Goal: Complete application form: Complete application form

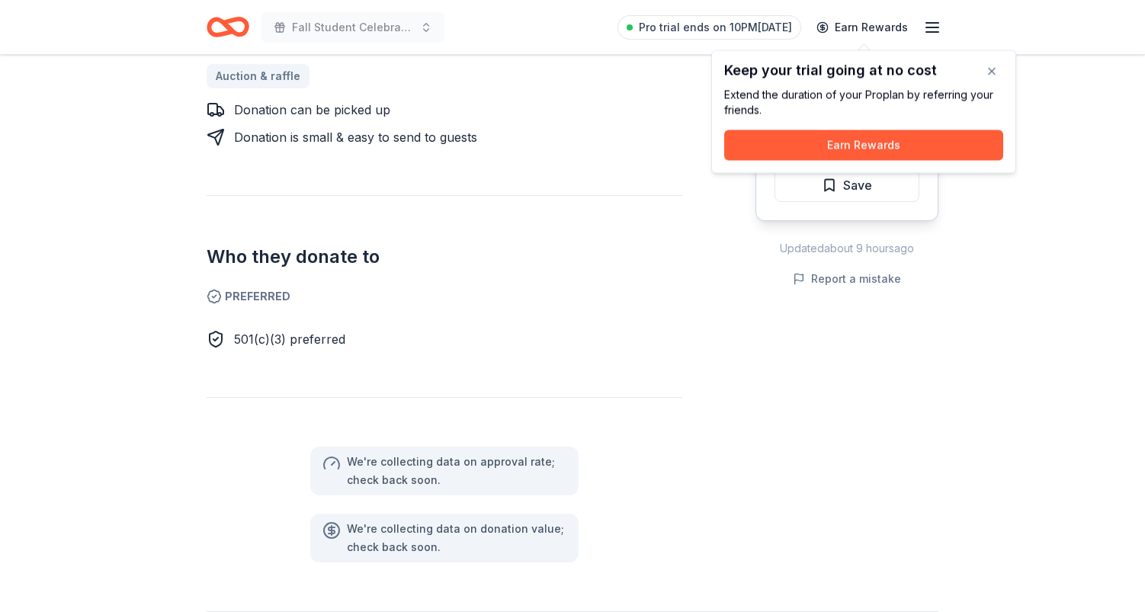
scroll to position [706, 0]
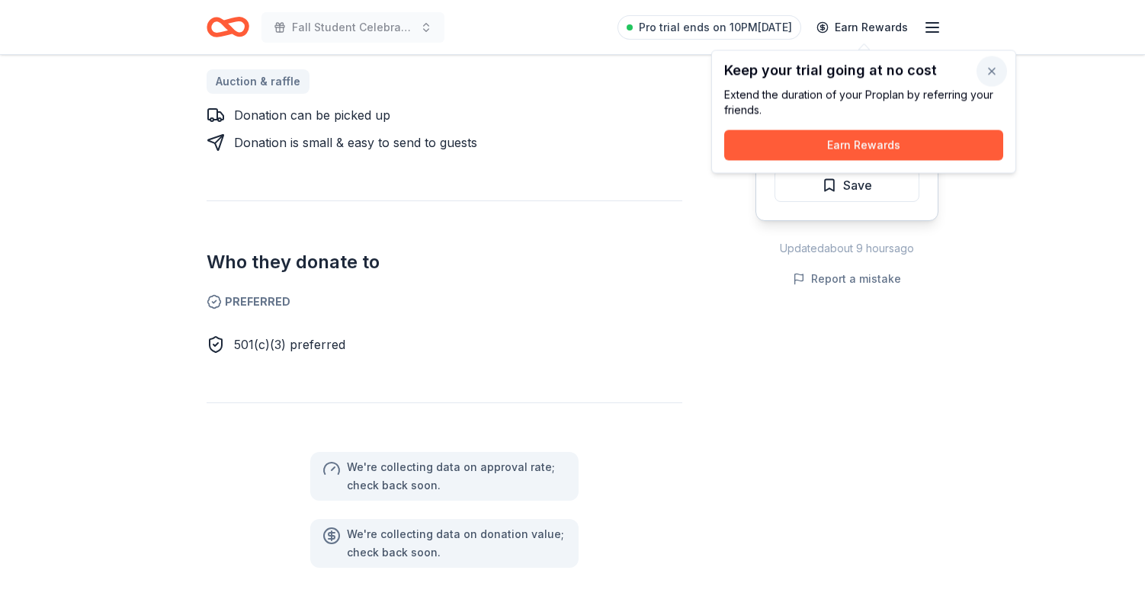
click at [992, 67] on button "button" at bounding box center [991, 71] width 30 height 30
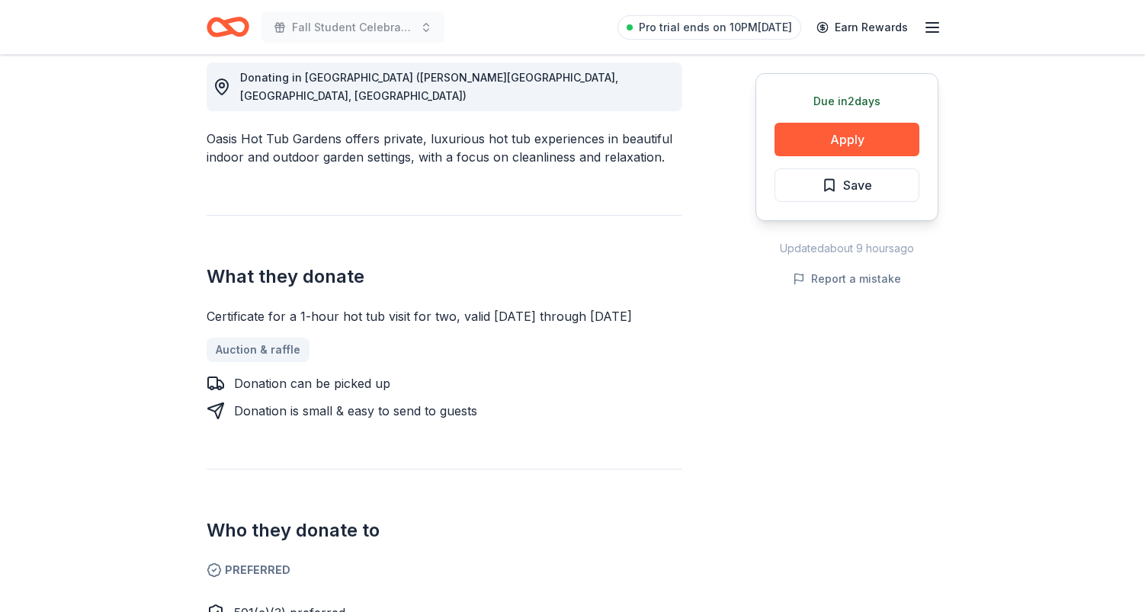
scroll to position [417, 0]
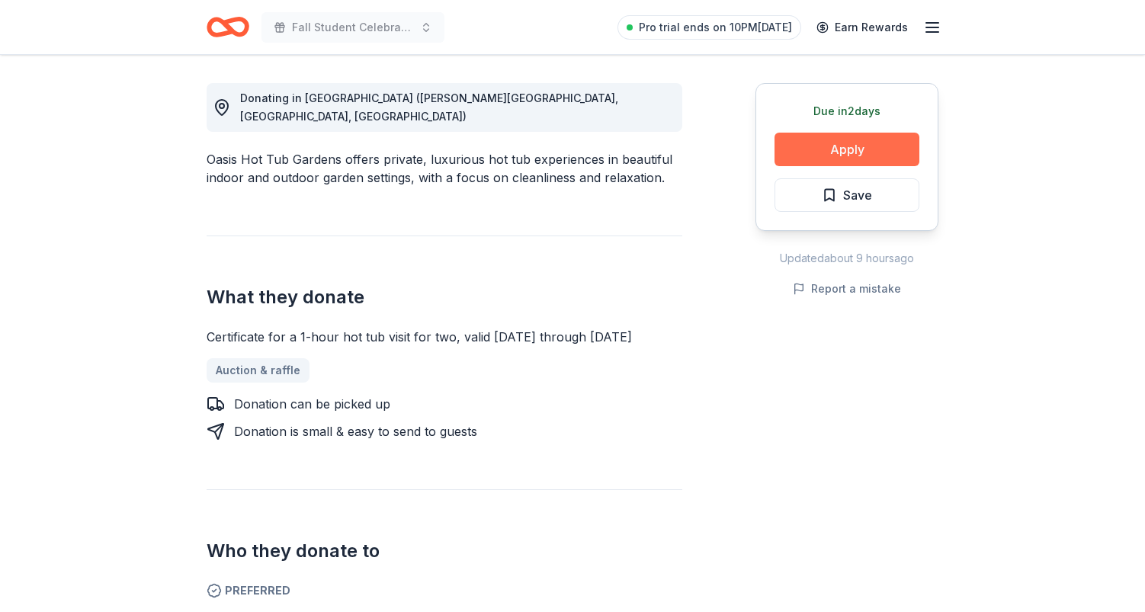
click at [876, 150] on button "Apply" at bounding box center [846, 150] width 145 height 34
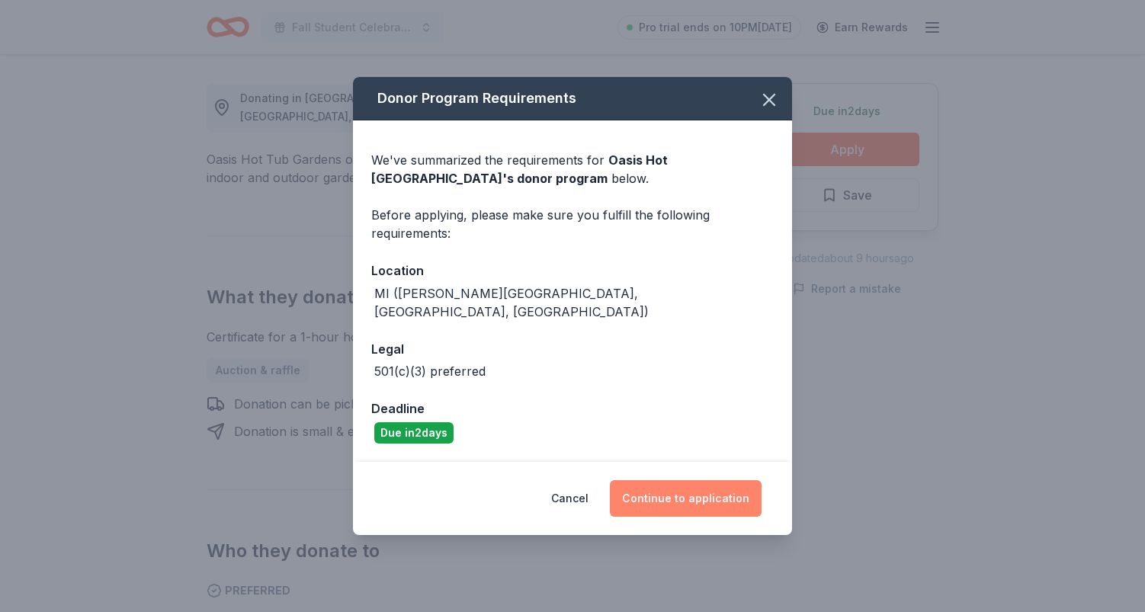
click at [719, 491] on button "Continue to application" at bounding box center [686, 498] width 152 height 37
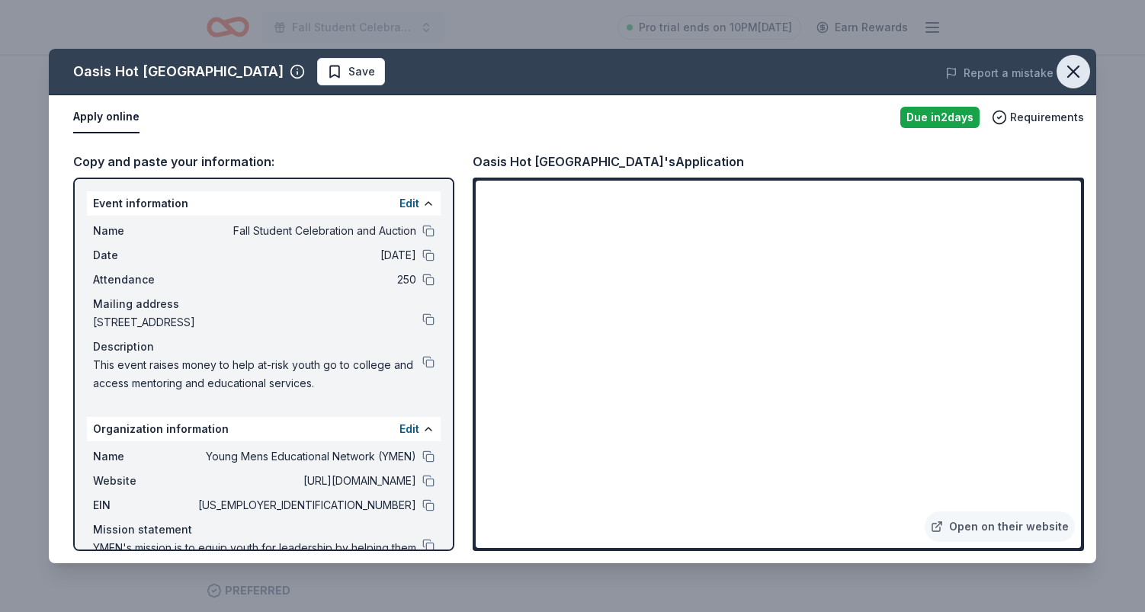
click at [1076, 72] on icon "button" at bounding box center [1073, 71] width 21 height 21
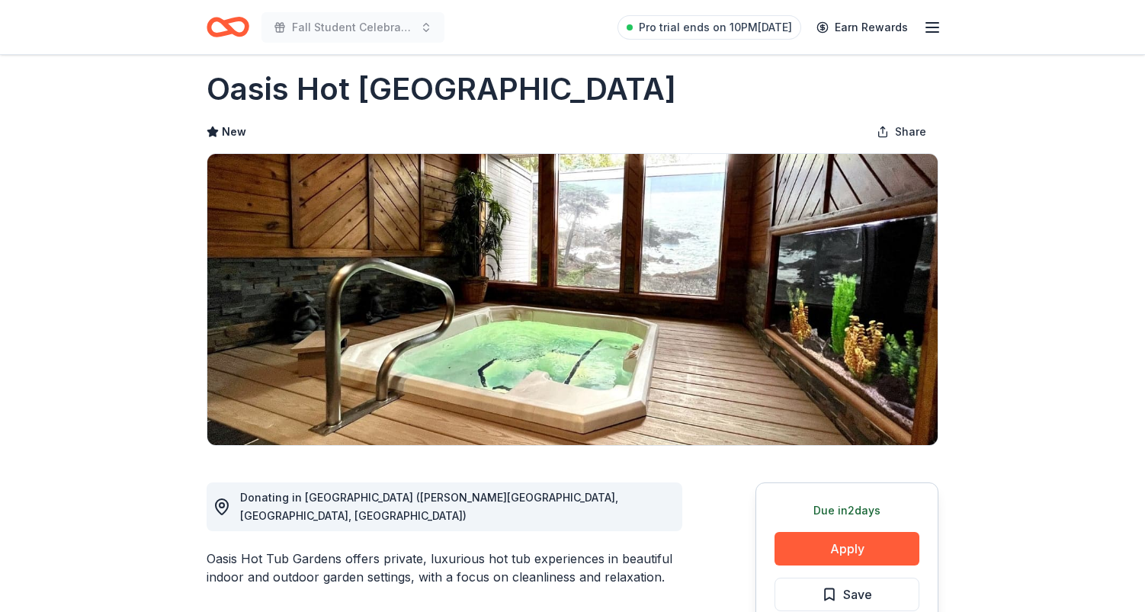
scroll to position [2, 0]
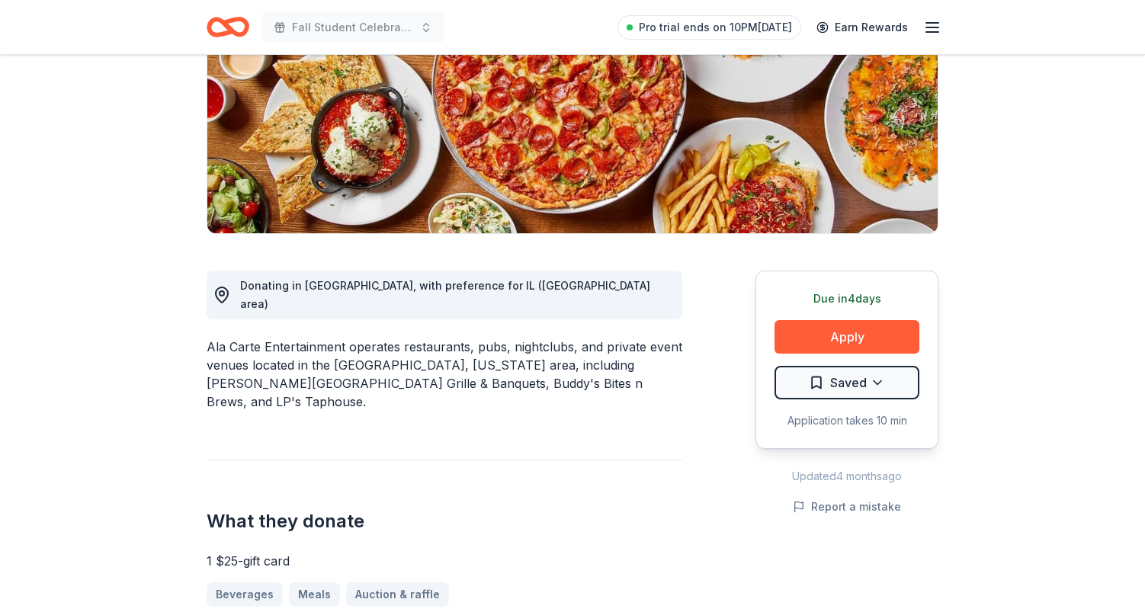
scroll to position [230, 0]
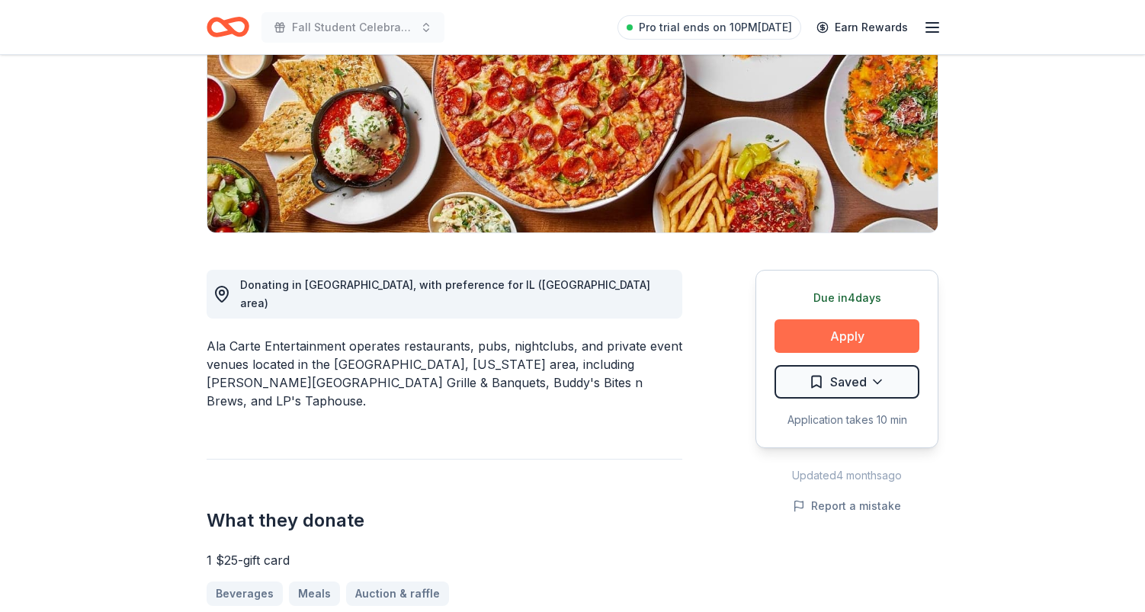
click at [844, 335] on button "Apply" at bounding box center [846, 336] width 145 height 34
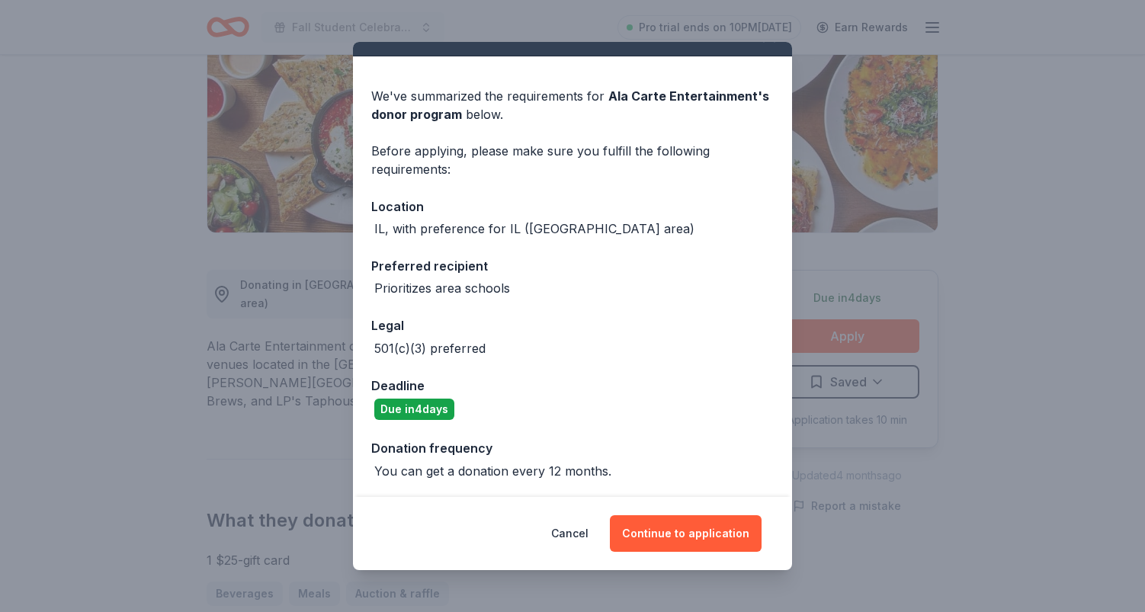
scroll to position [28, 0]
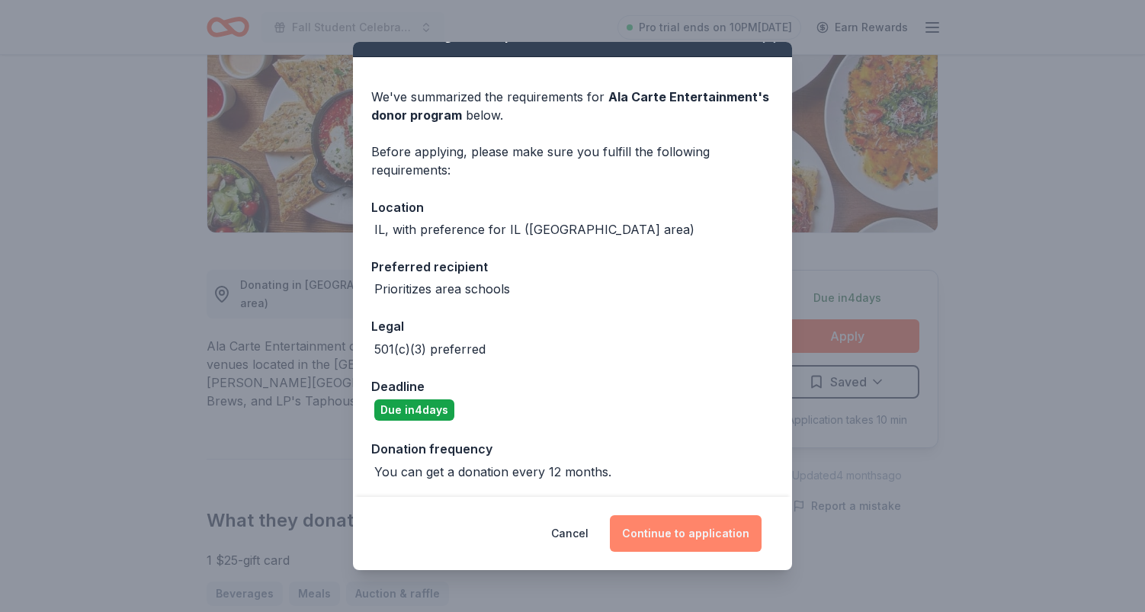
click at [700, 537] on button "Continue to application" at bounding box center [686, 533] width 152 height 37
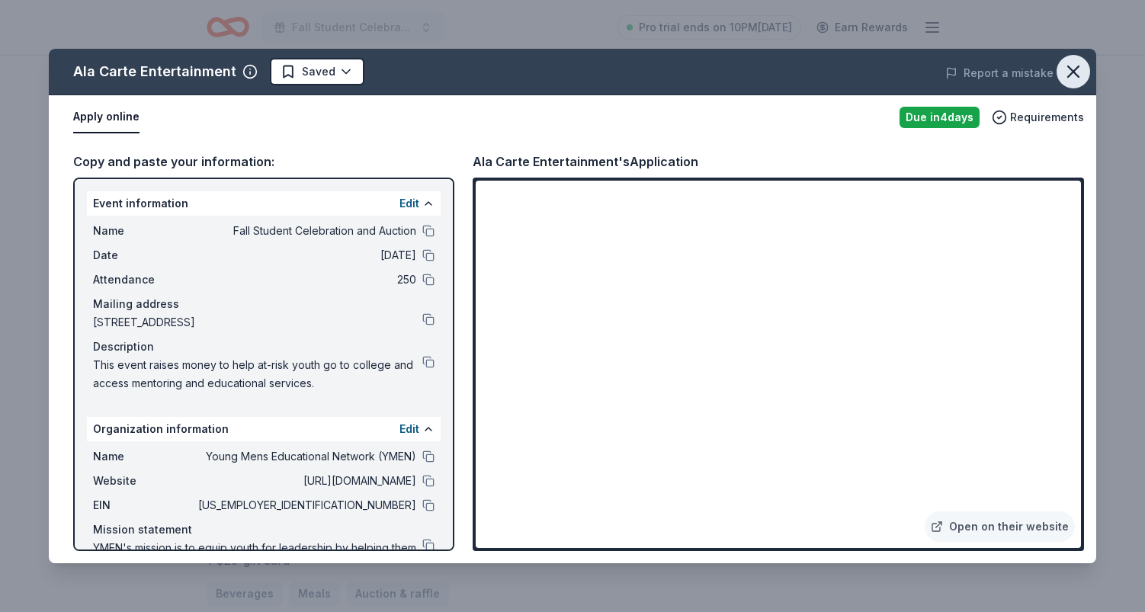
click at [1075, 75] on icon "button" at bounding box center [1073, 71] width 21 height 21
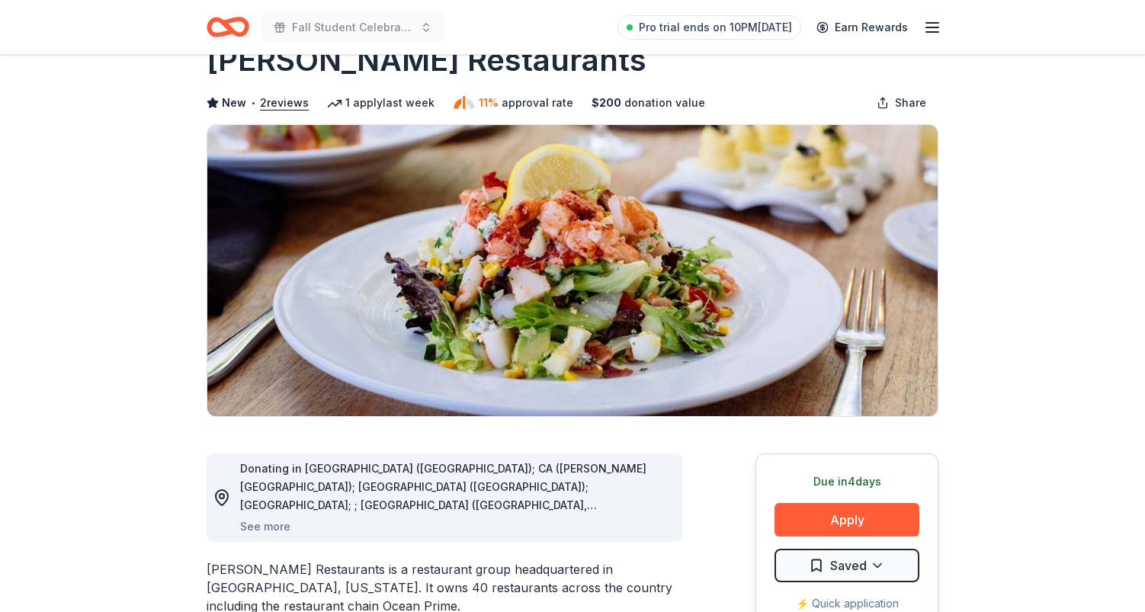
scroll to position [46, 0]
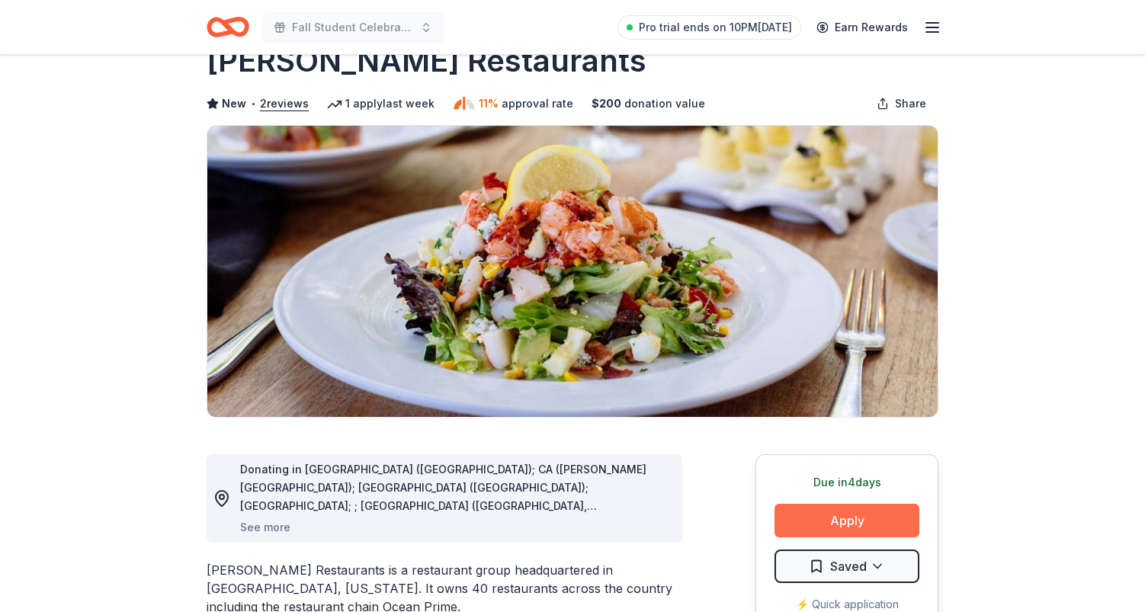
click at [851, 519] on button "Apply" at bounding box center [846, 521] width 145 height 34
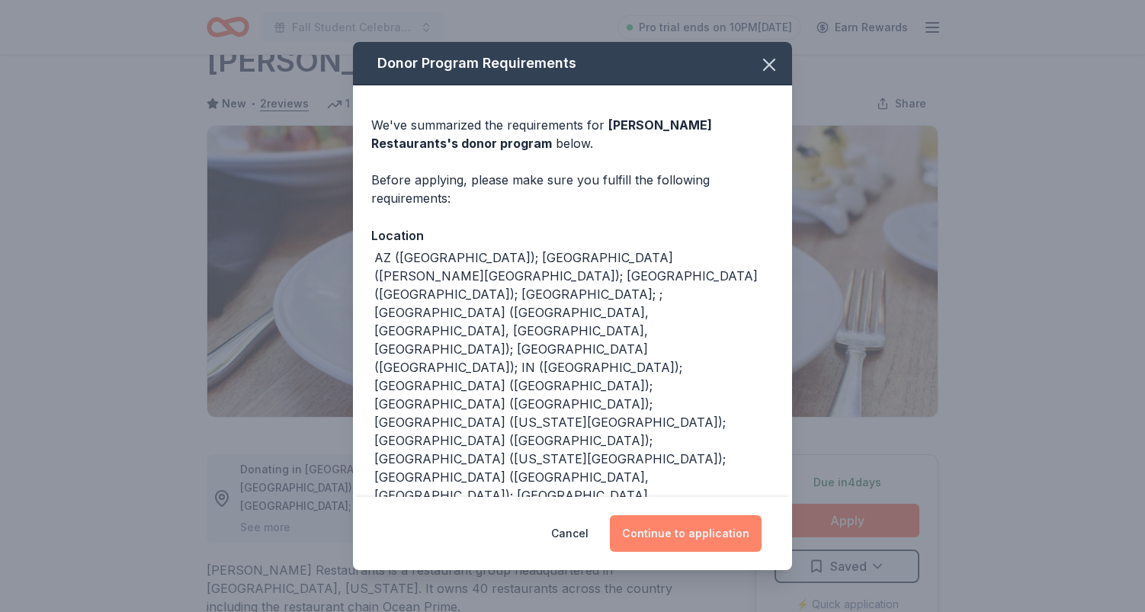
click at [704, 532] on button "Continue to application" at bounding box center [686, 533] width 152 height 37
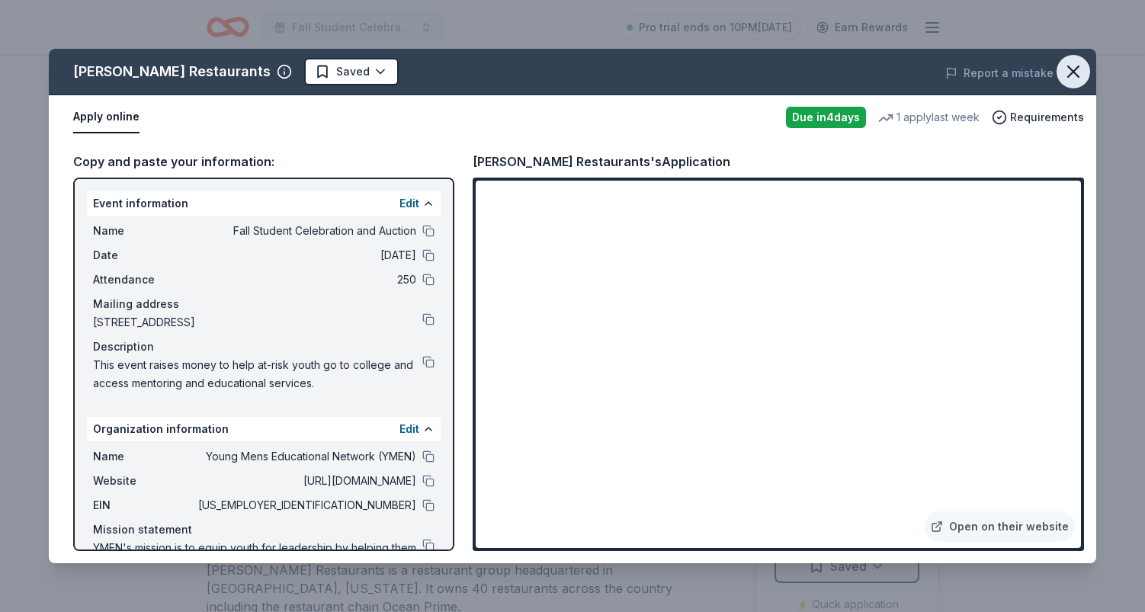
click at [1075, 72] on icon "button" at bounding box center [1073, 71] width 21 height 21
